Goal: Task Accomplishment & Management: Manage account settings

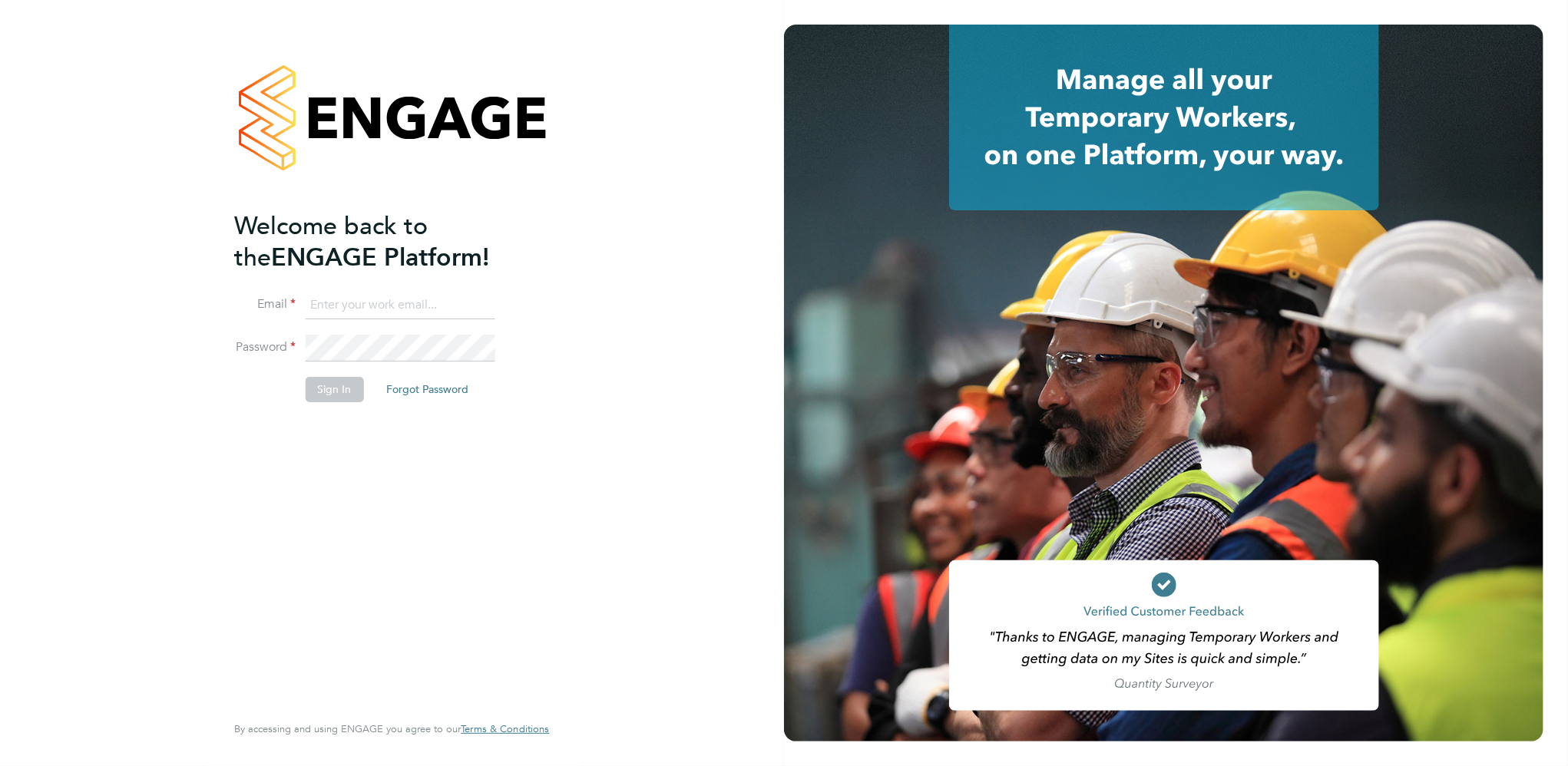
type input "[PERSON_NAME][EMAIL_ADDRESS][DOMAIN_NAME]"
click at [337, 387] on button "Sign In" at bounding box center [334, 389] width 58 height 25
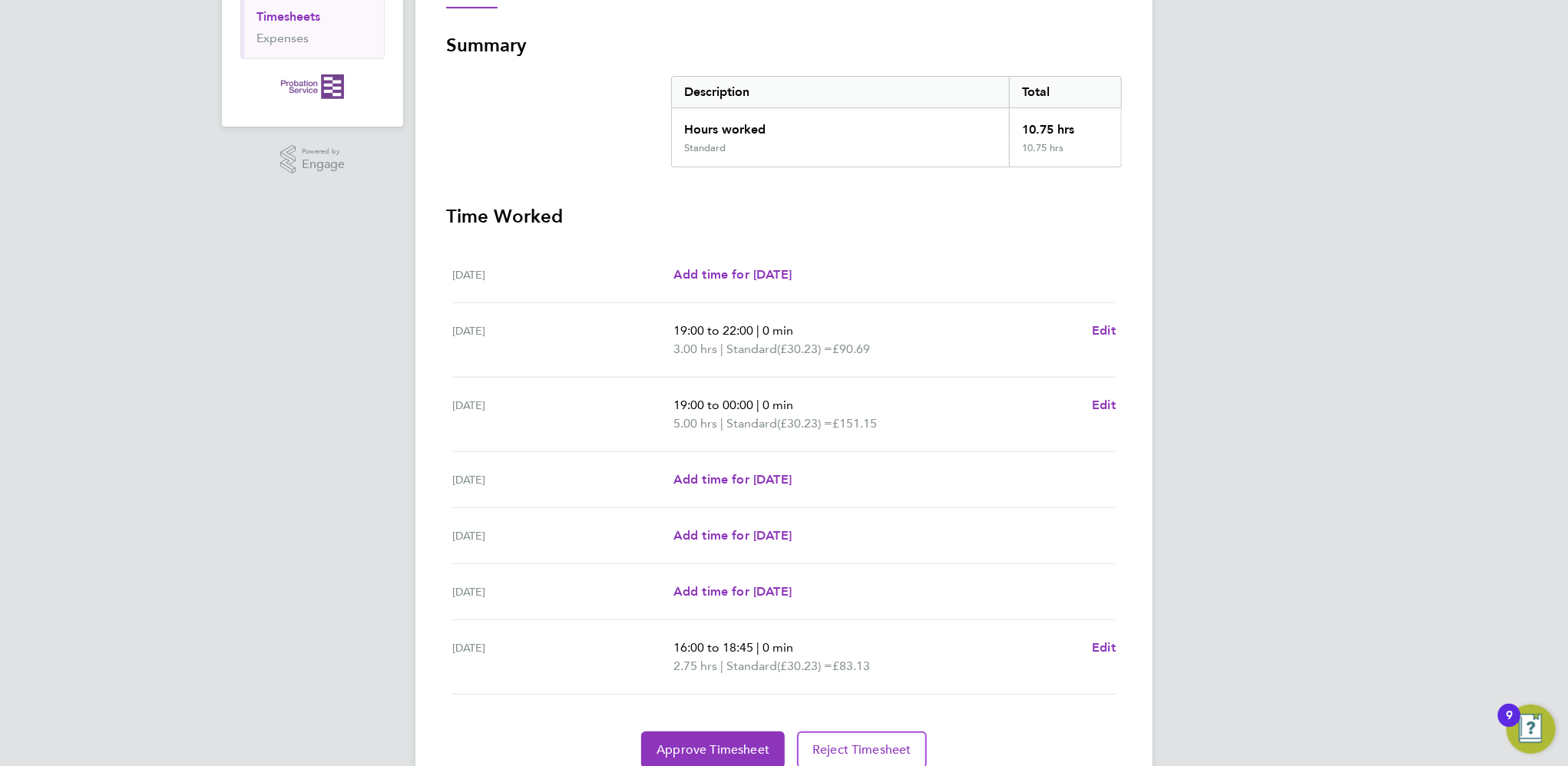
scroll to position [307, 0]
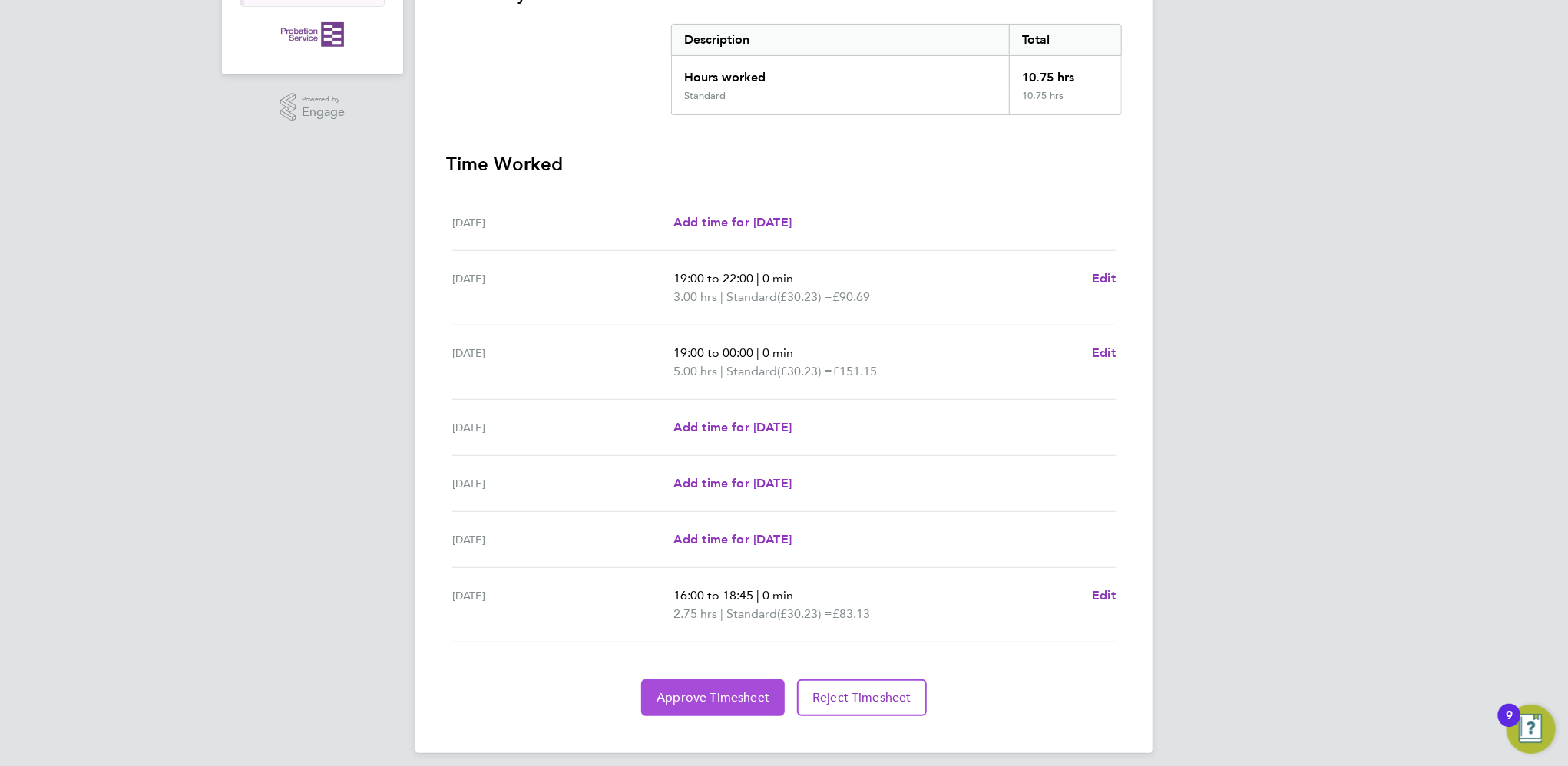
click at [738, 690] on span "Approve Timesheet" at bounding box center [713, 697] width 113 height 15
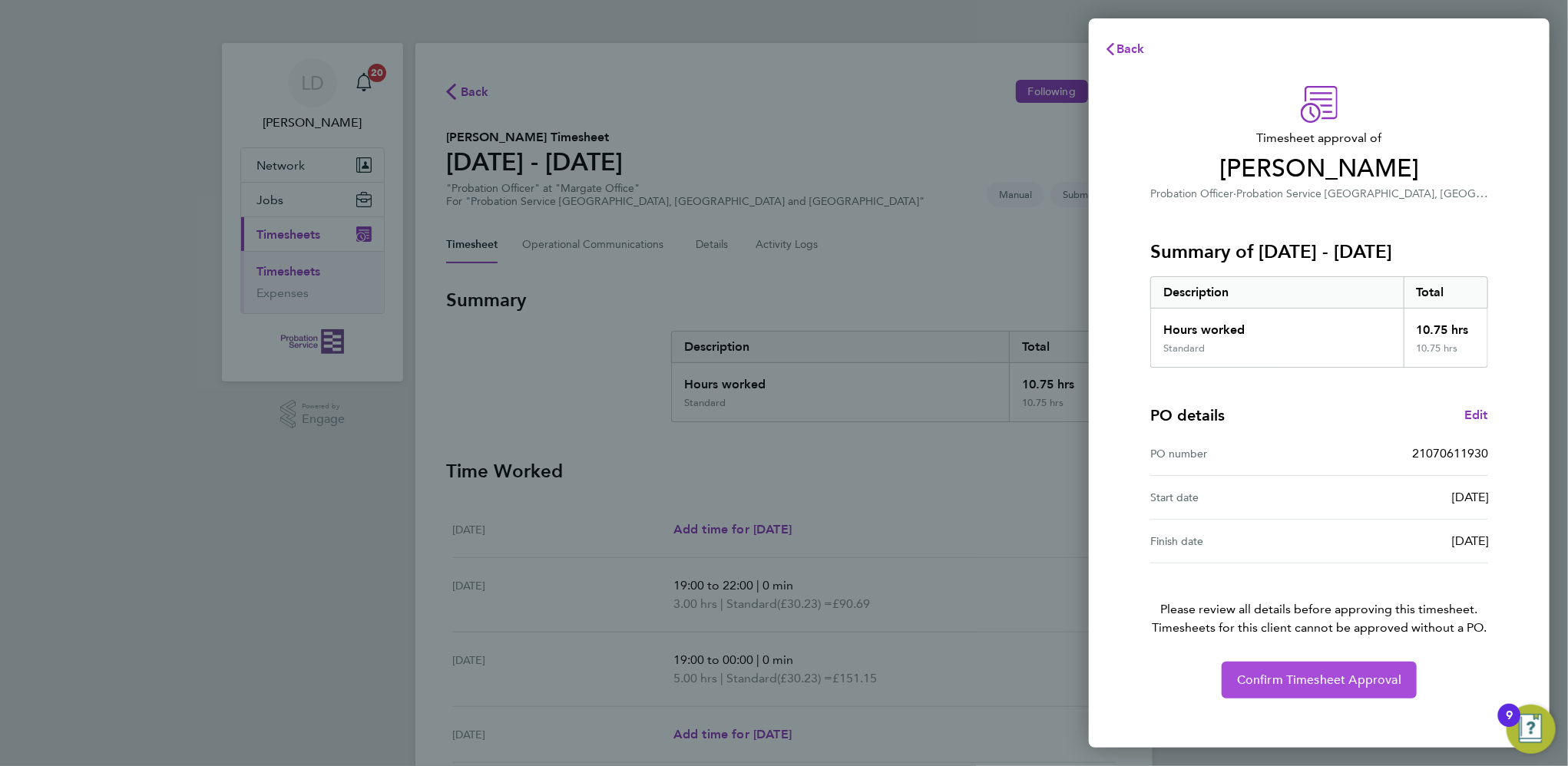
click at [1284, 669] on button "Confirm Timesheet Approval" at bounding box center [1319, 680] width 195 height 37
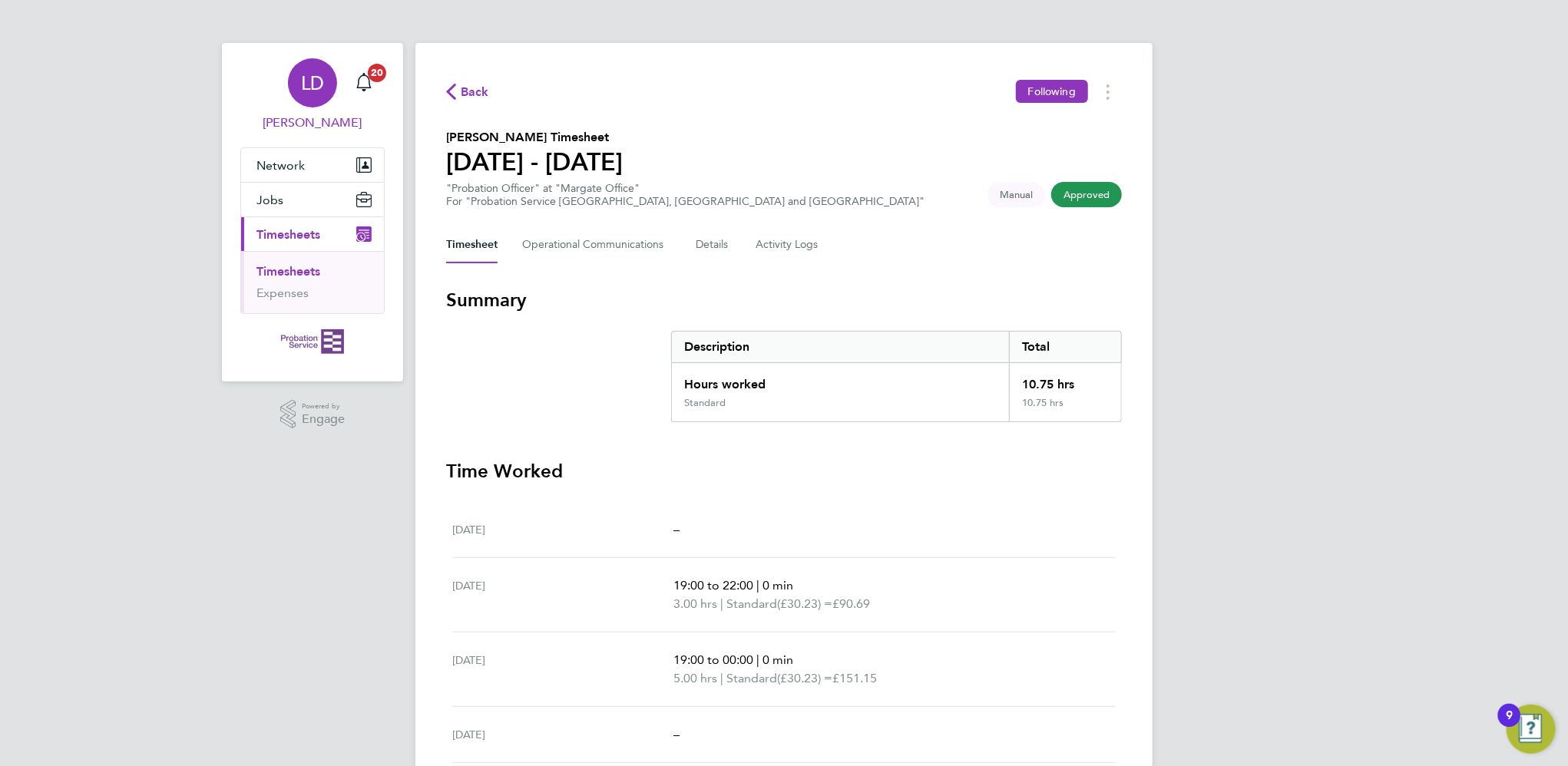
click at [317, 84] on span "LD" at bounding box center [312, 83] width 23 height 20
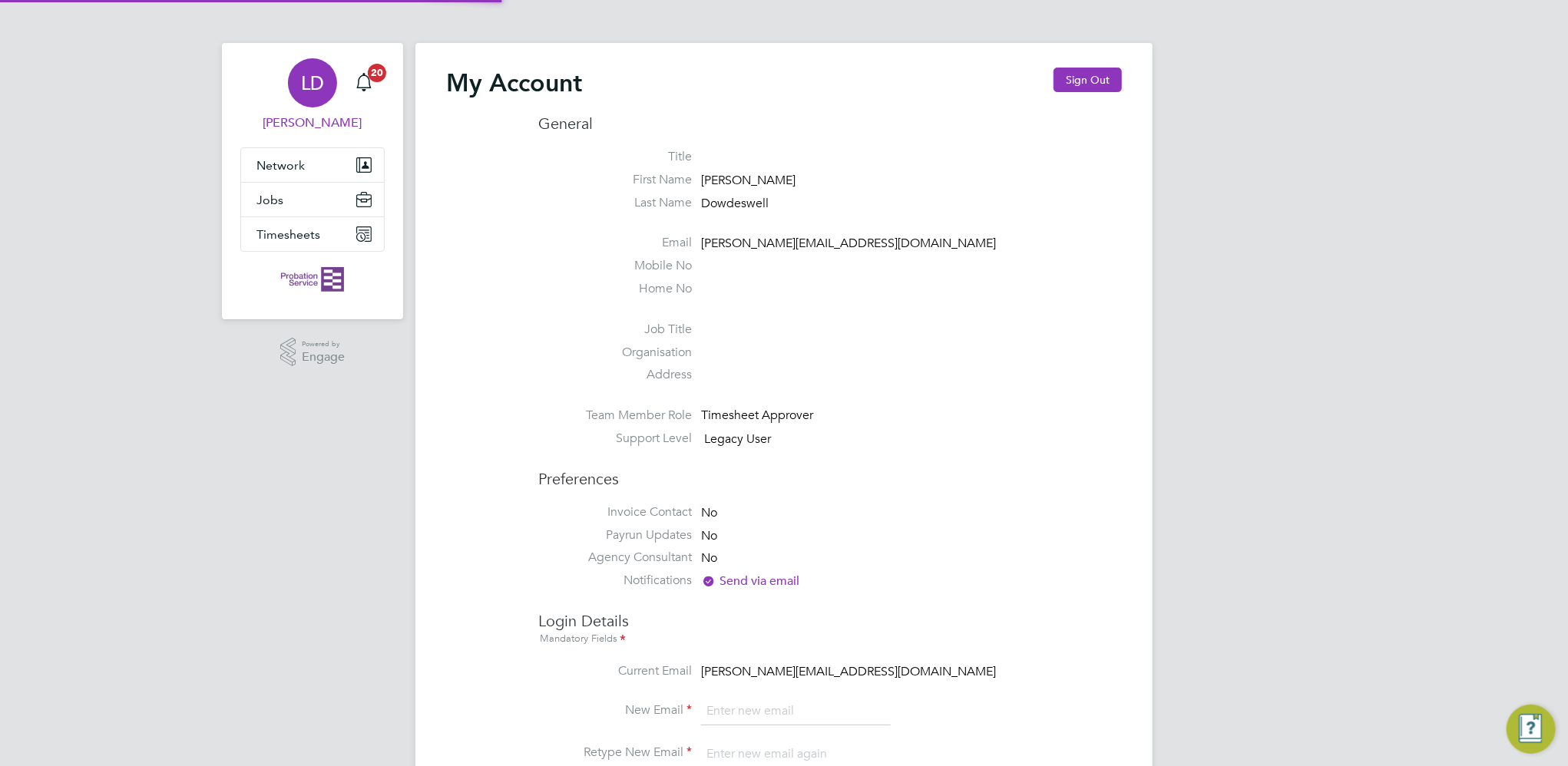
type input "[PERSON_NAME][EMAIL_ADDRESS][DOMAIN_NAME]"
click at [1094, 69] on button "Sign Out" at bounding box center [1088, 80] width 69 height 25
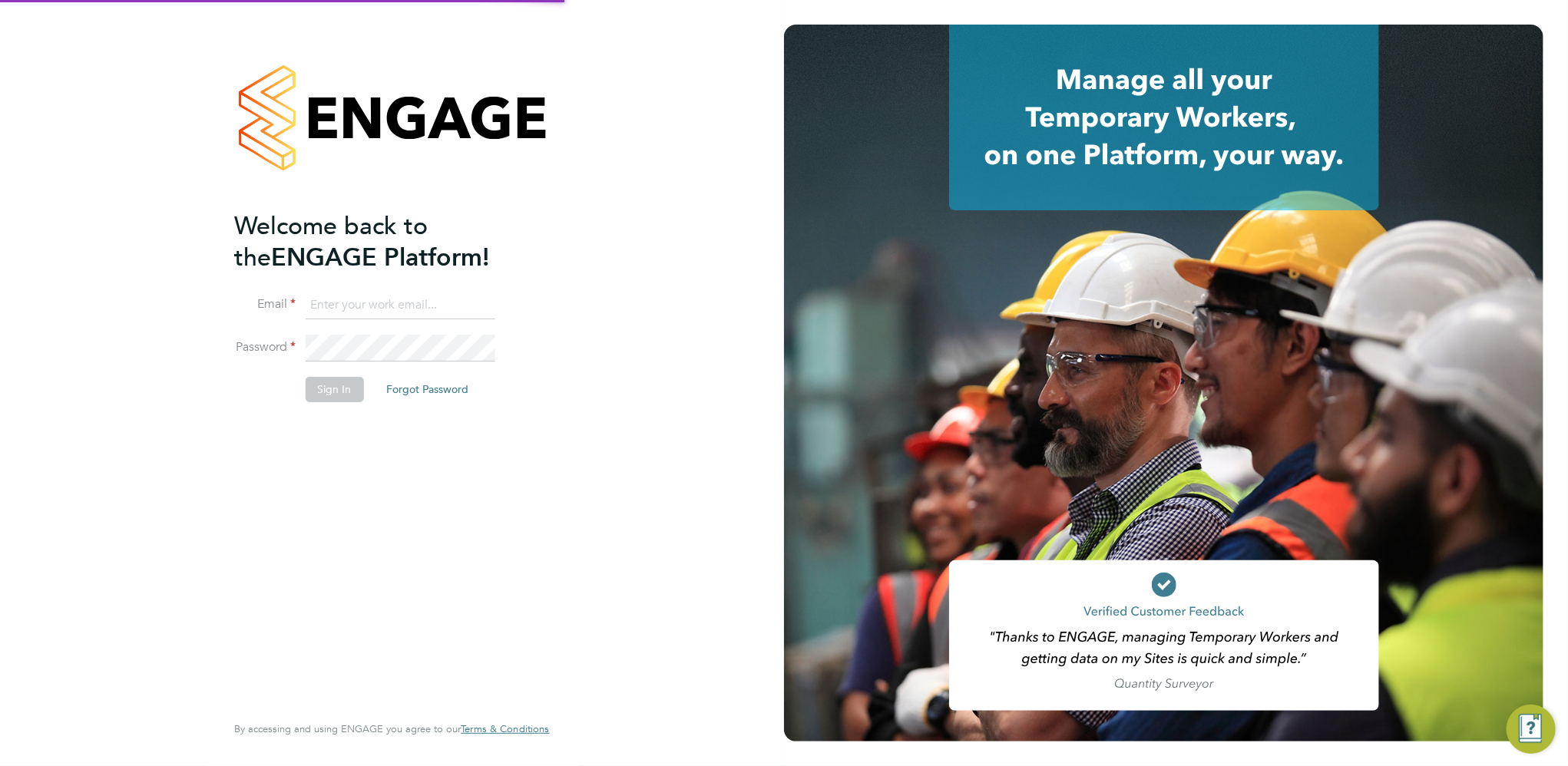
type input "[PERSON_NAME][EMAIL_ADDRESS][DOMAIN_NAME]"
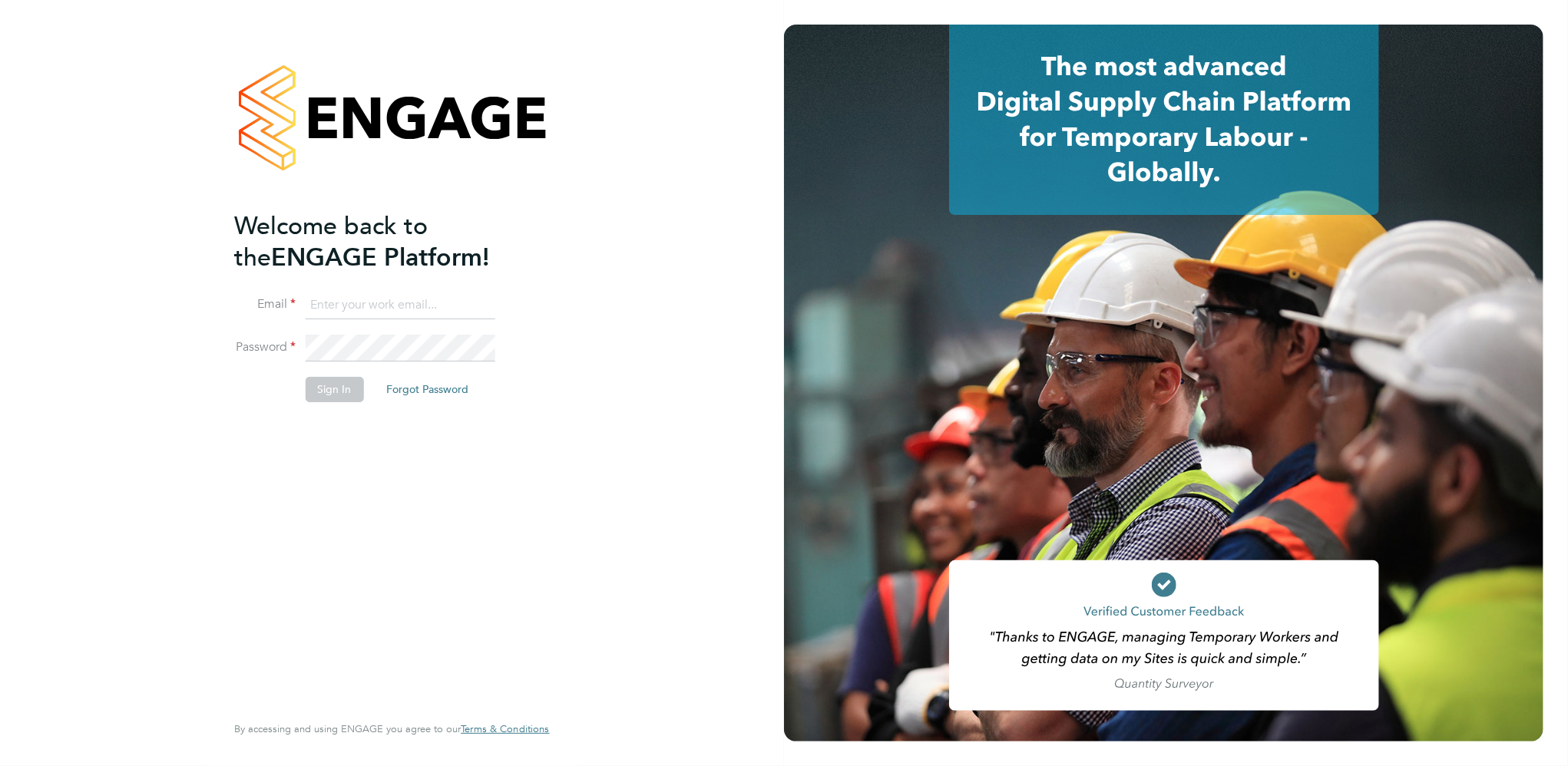
type input "[PERSON_NAME][EMAIL_ADDRESS][DOMAIN_NAME]"
click at [327, 393] on button "Sign In" at bounding box center [334, 389] width 58 height 25
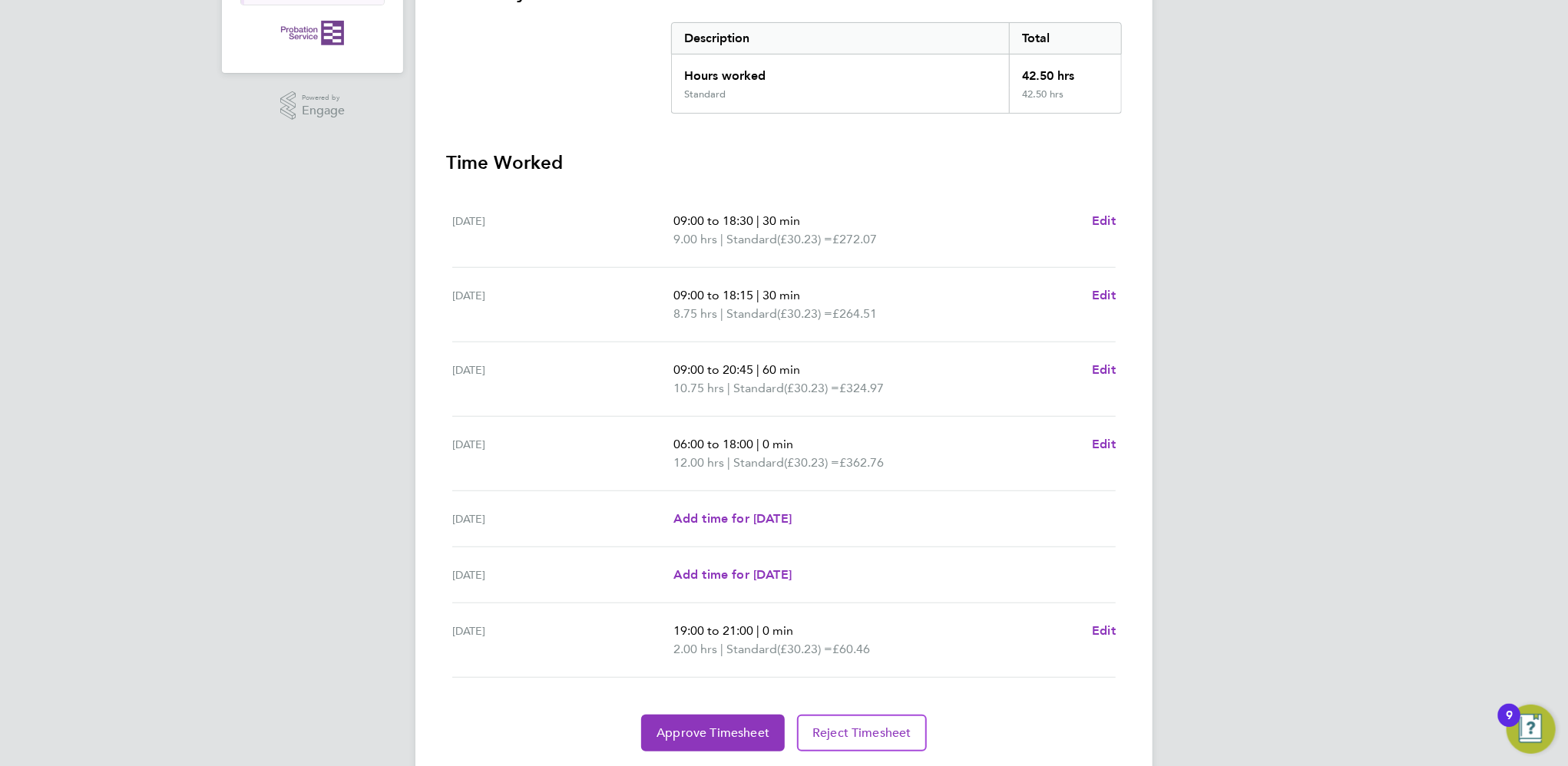
scroll to position [353, 0]
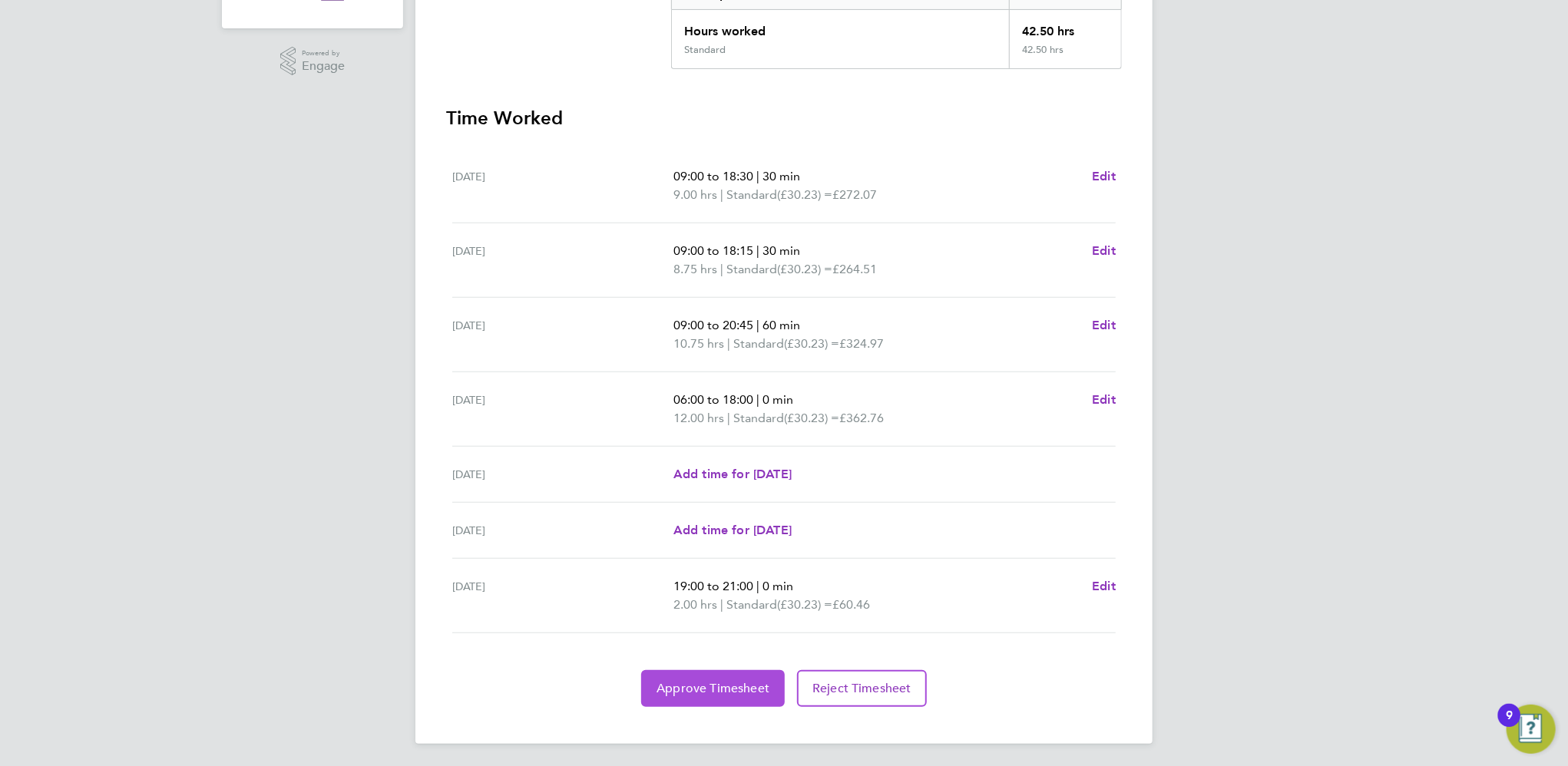
click at [676, 696] on button "Approve Timesheet" at bounding box center [713, 688] width 143 height 37
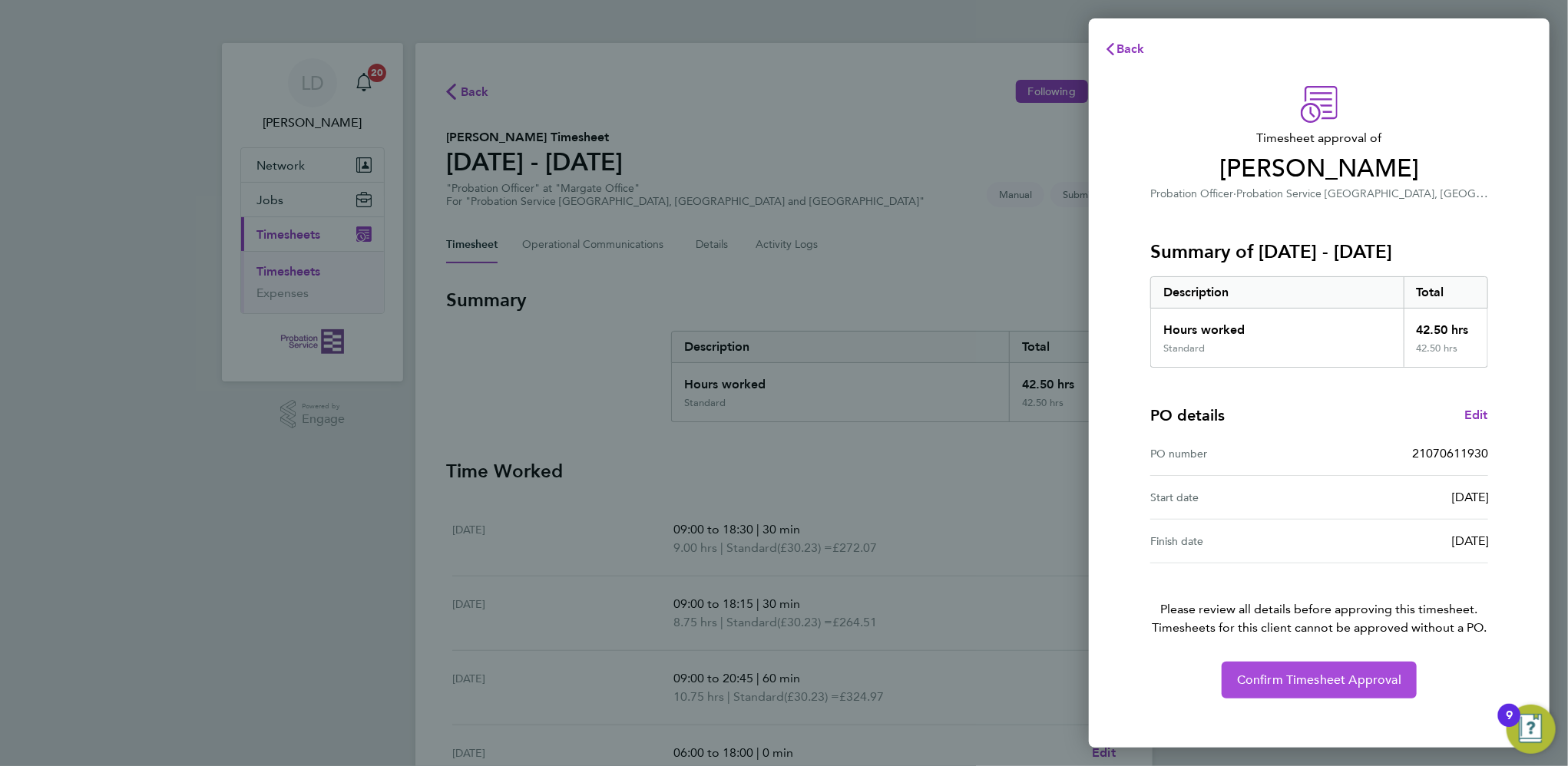
click at [1327, 674] on span "Confirm Timesheet Approval" at bounding box center [1319, 679] width 164 height 15
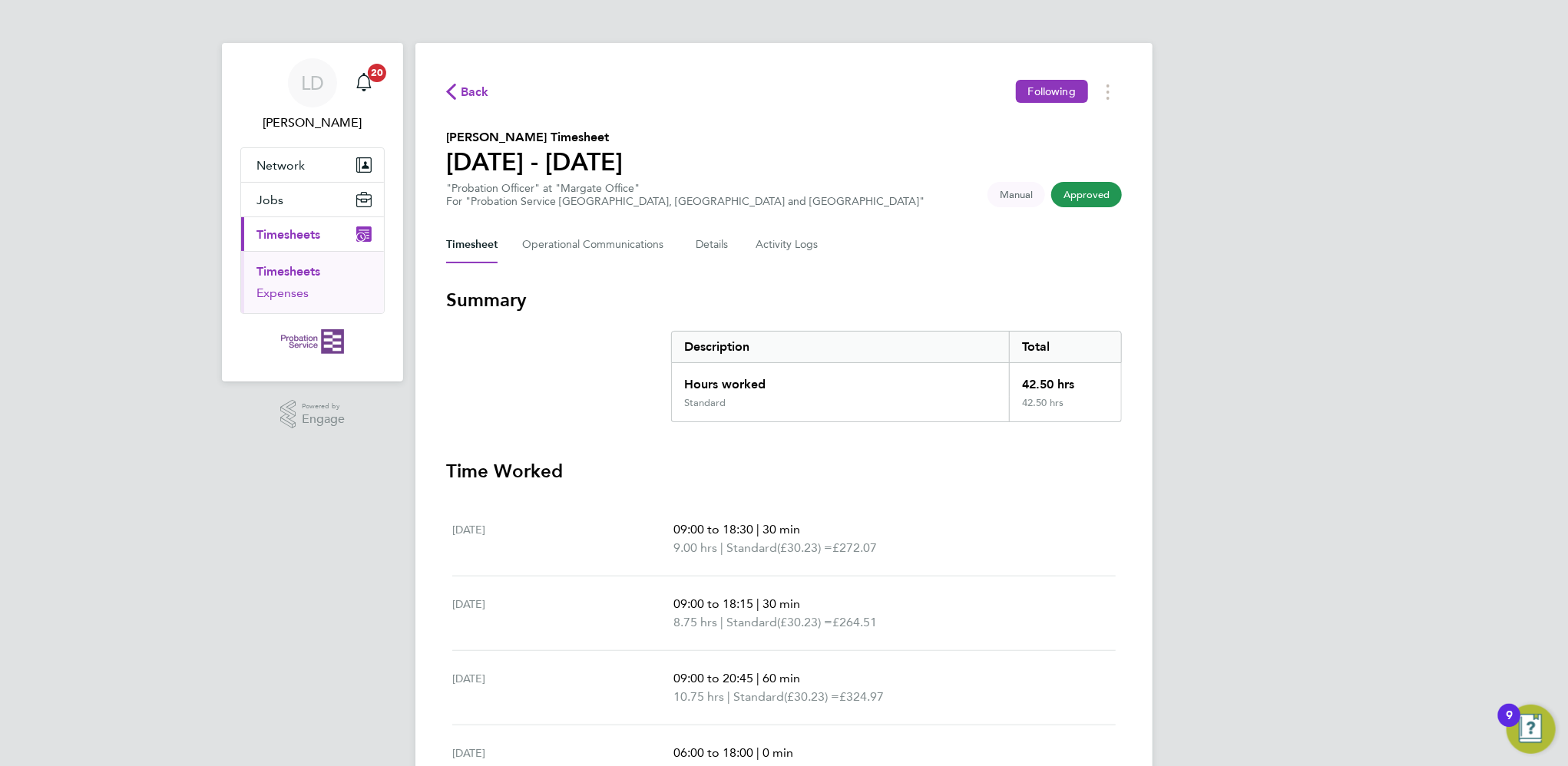
click at [295, 297] on link "Expenses" at bounding box center [283, 293] width 53 height 14
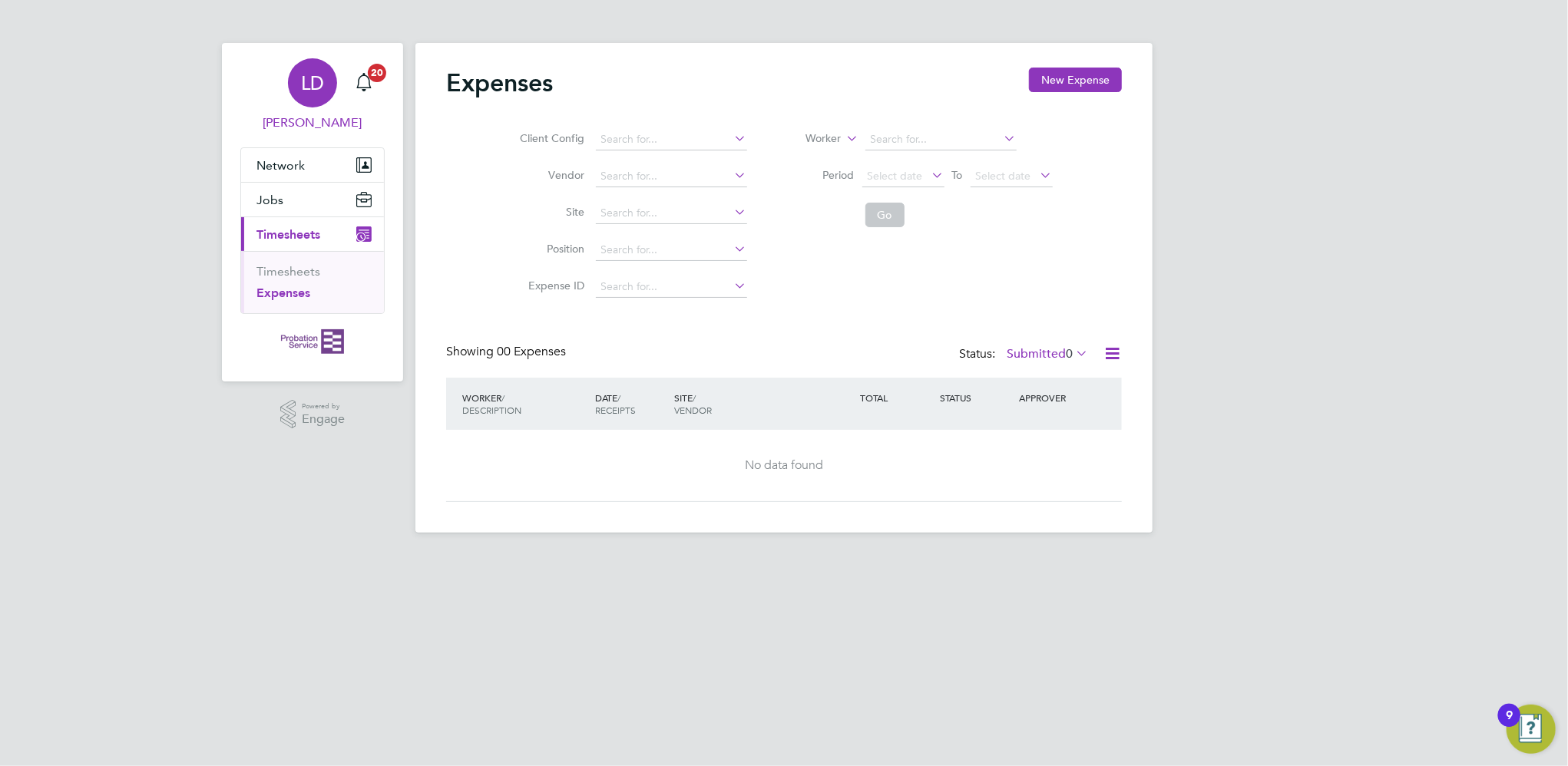
click at [301, 85] on span "LD" at bounding box center [312, 83] width 23 height 20
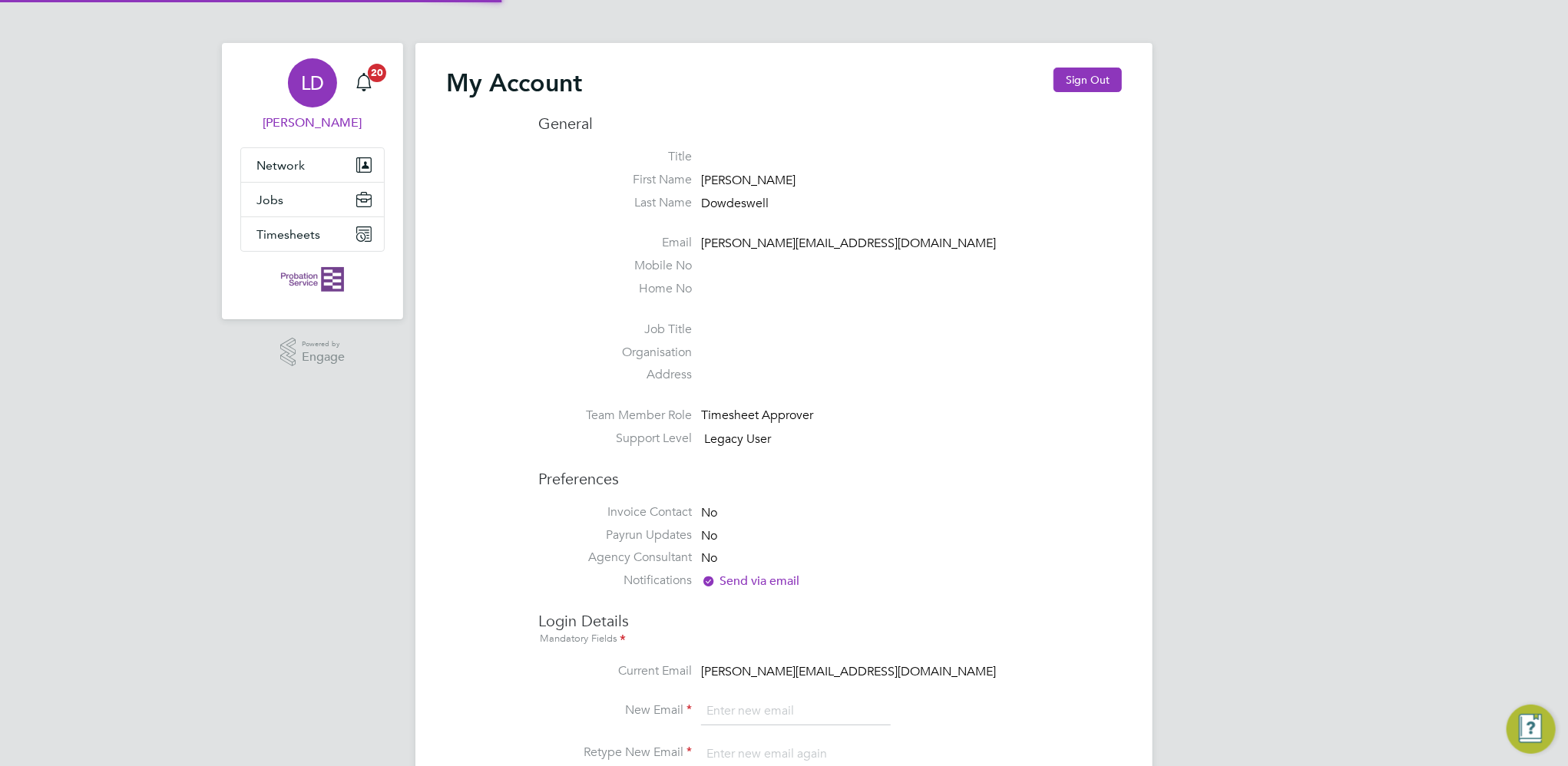
type input "[PERSON_NAME][EMAIL_ADDRESS][DOMAIN_NAME]"
click at [314, 81] on span "LD" at bounding box center [312, 83] width 23 height 20
click at [1081, 71] on button "Sign Out" at bounding box center [1088, 80] width 69 height 25
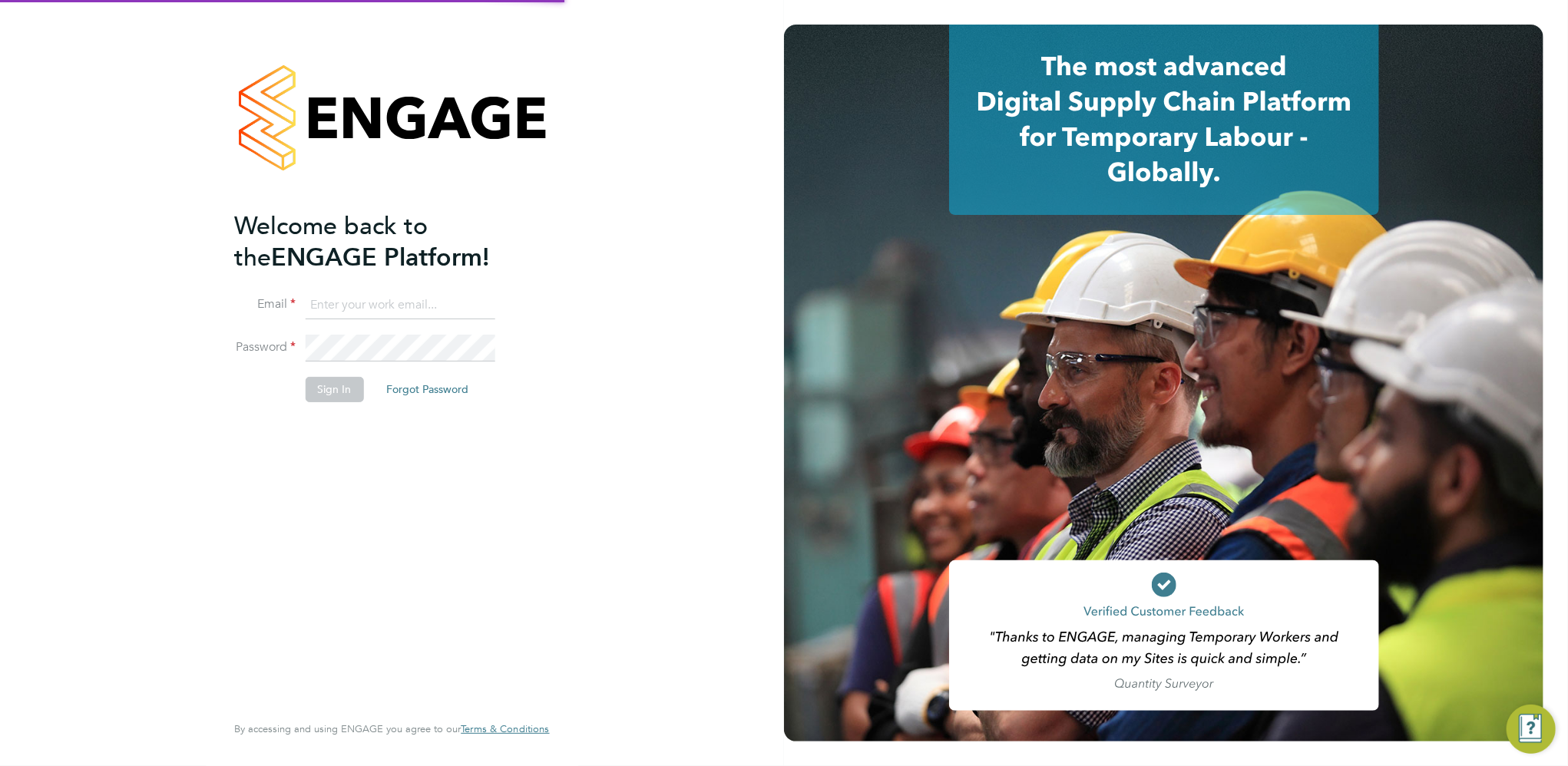
type input "[PERSON_NAME][EMAIL_ADDRESS][DOMAIN_NAME]"
